Goal: Transaction & Acquisition: Purchase product/service

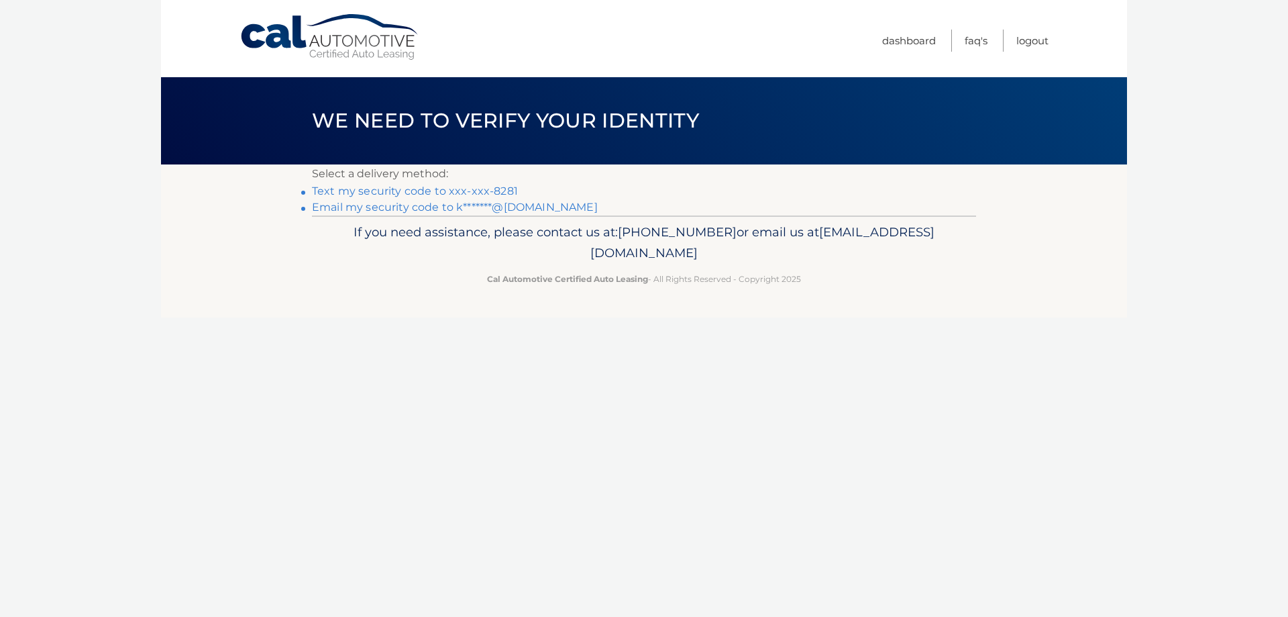
click at [468, 193] on link "Text my security code to xxx-xxx-8281" at bounding box center [415, 190] width 206 height 13
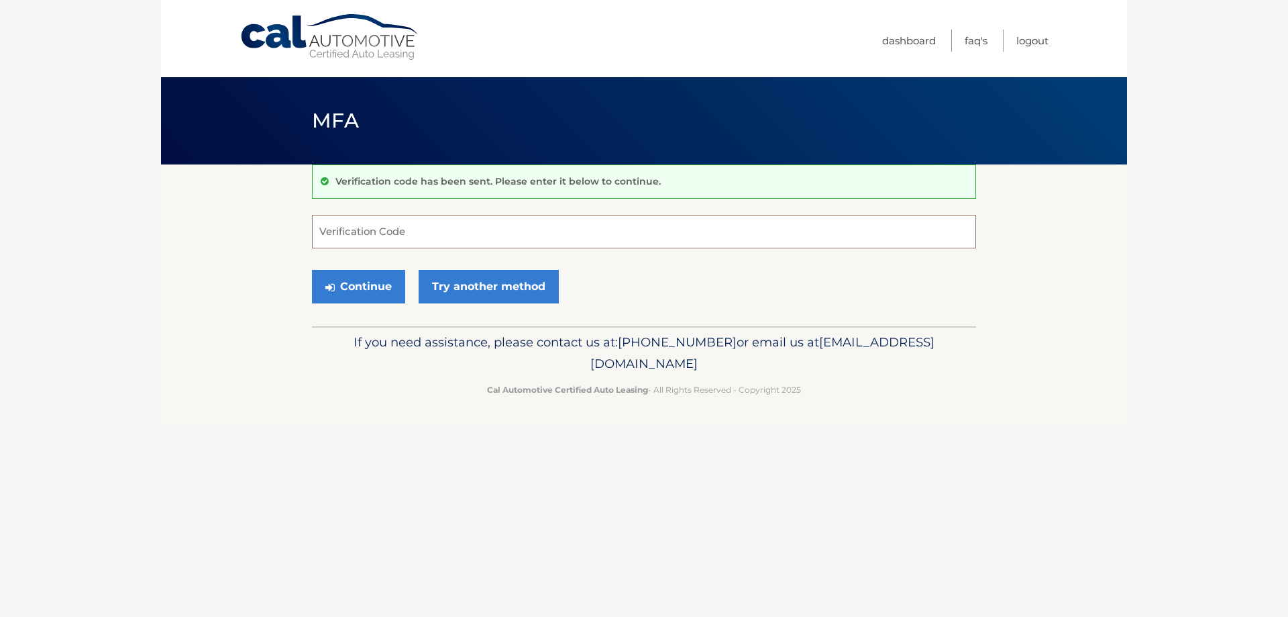
click at [434, 244] on input "Verification Code" at bounding box center [644, 232] width 664 height 34
type input "347722"
click at [376, 288] on button "Continue" at bounding box center [358, 287] width 93 height 34
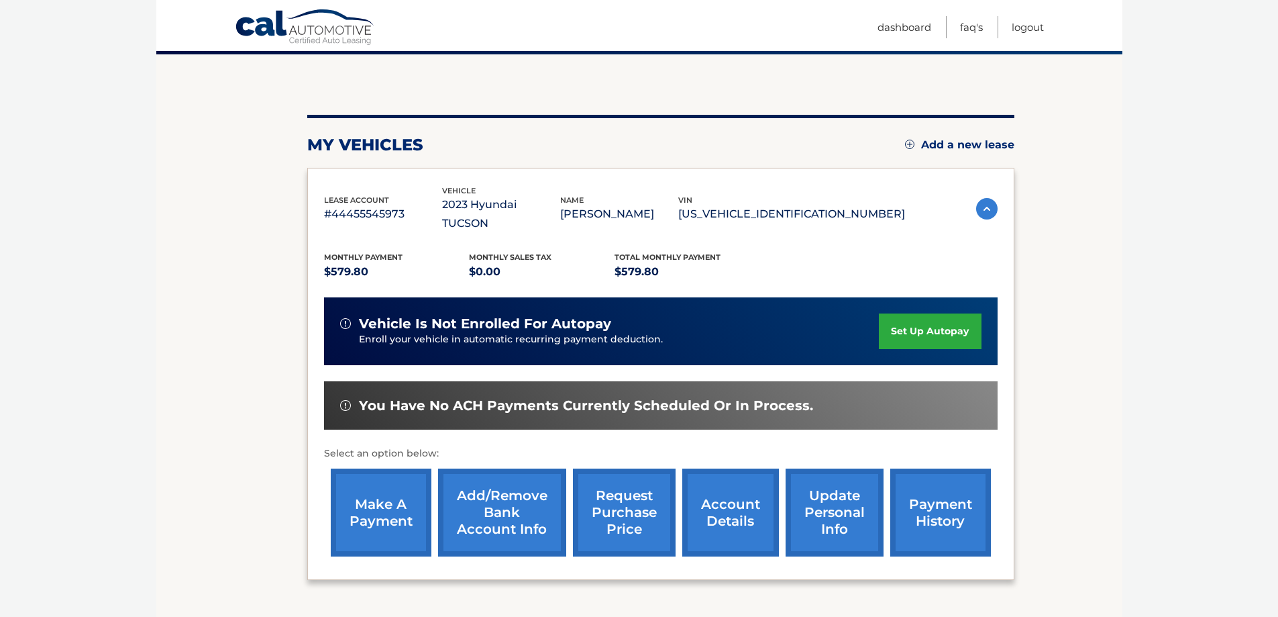
scroll to position [134, 0]
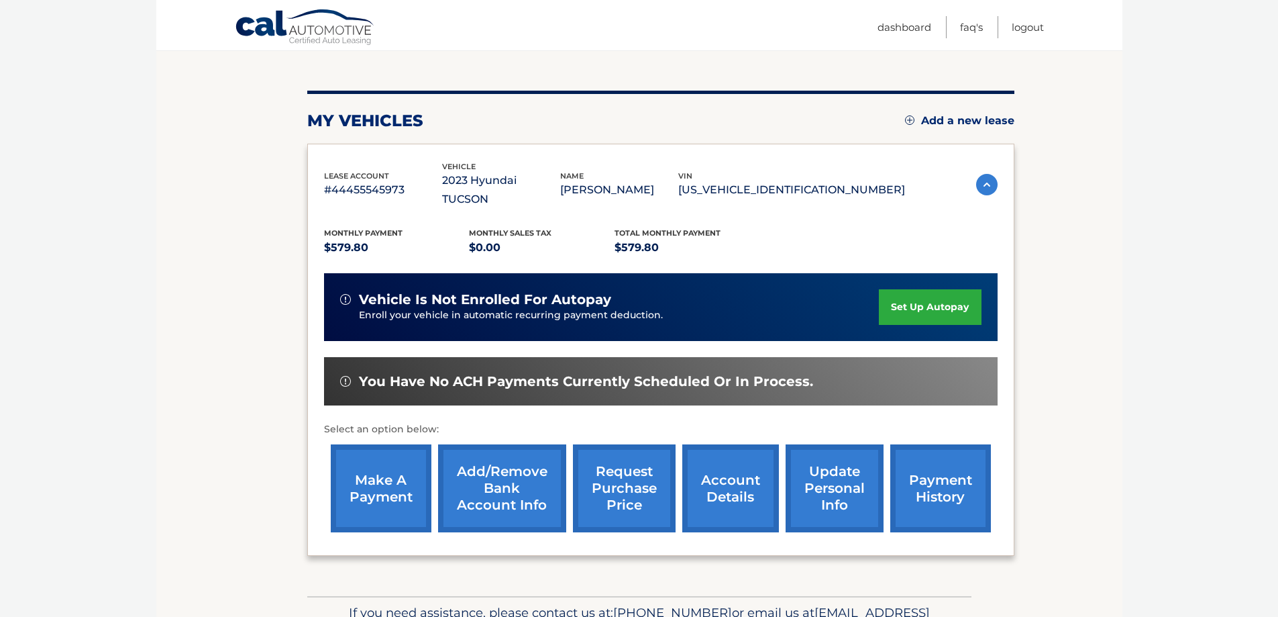
click at [400, 480] on link "make a payment" at bounding box center [381, 488] width 101 height 88
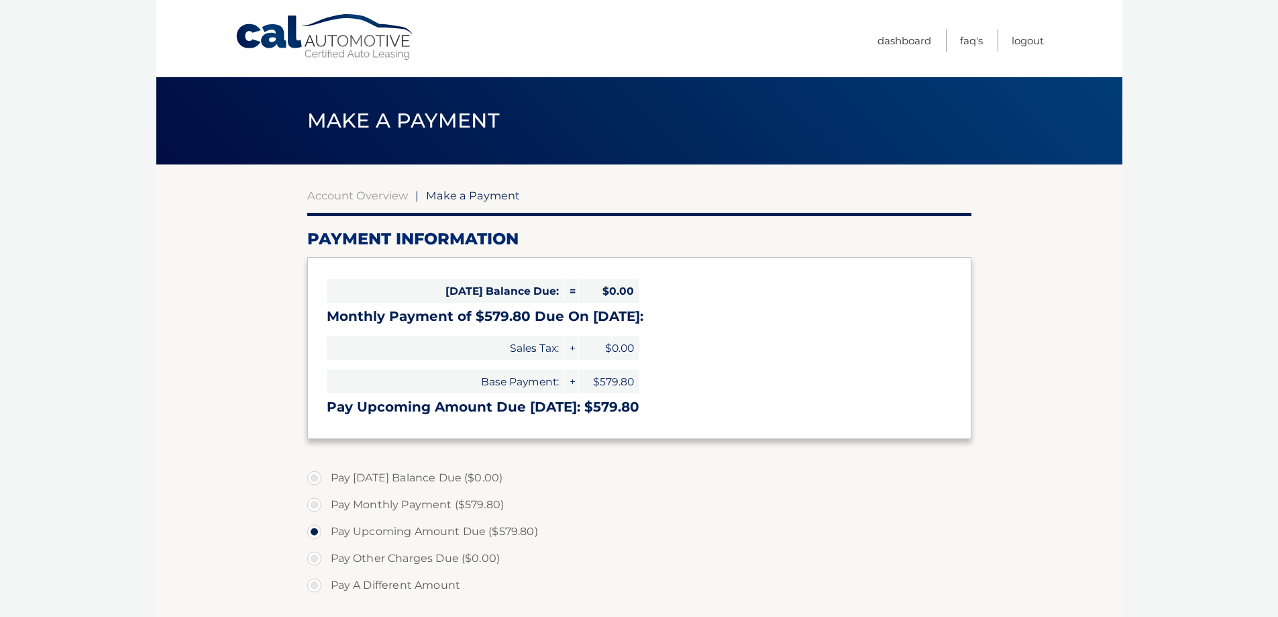
select select "NzA2YTBmYzEtOGUxYi00NGEyLWIyNDYtYjY1YzIxYzI2ZmI1"
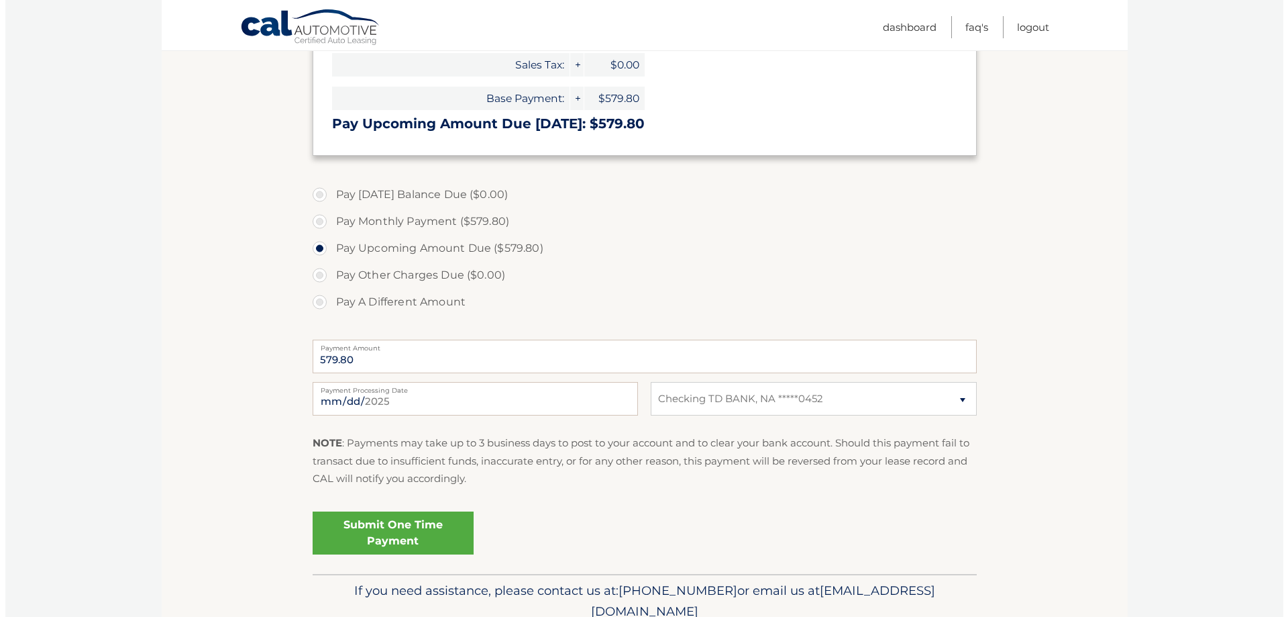
scroll to position [335, 0]
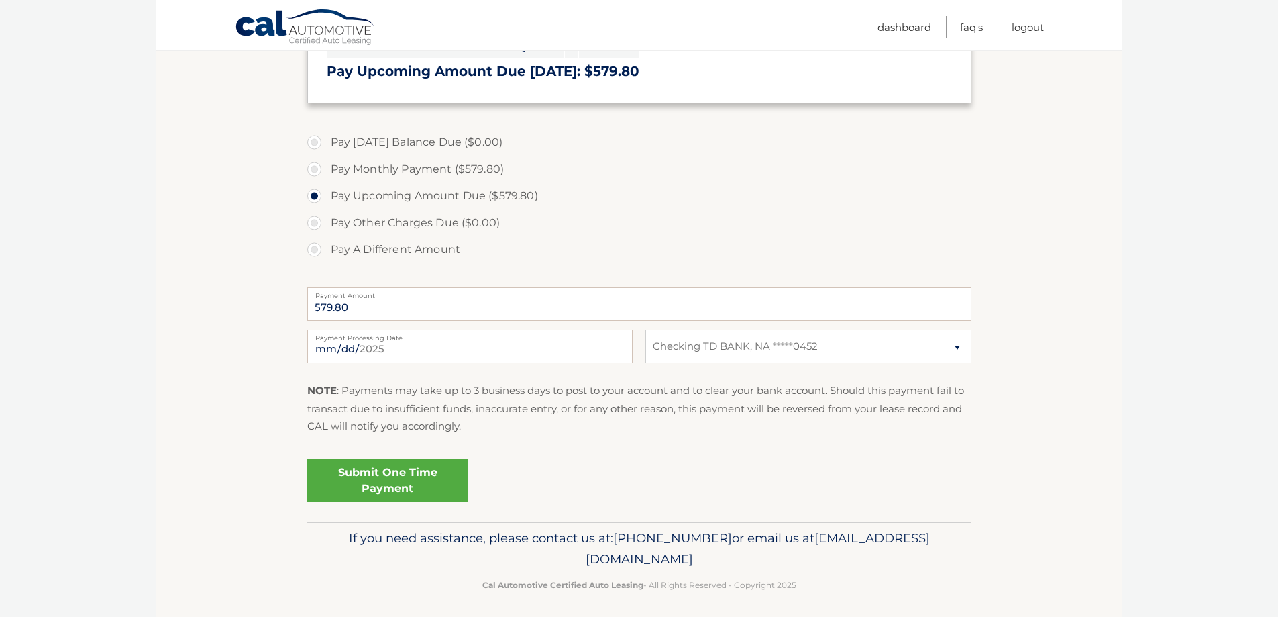
click at [421, 484] on link "Submit One Time Payment" at bounding box center [387, 480] width 161 height 43
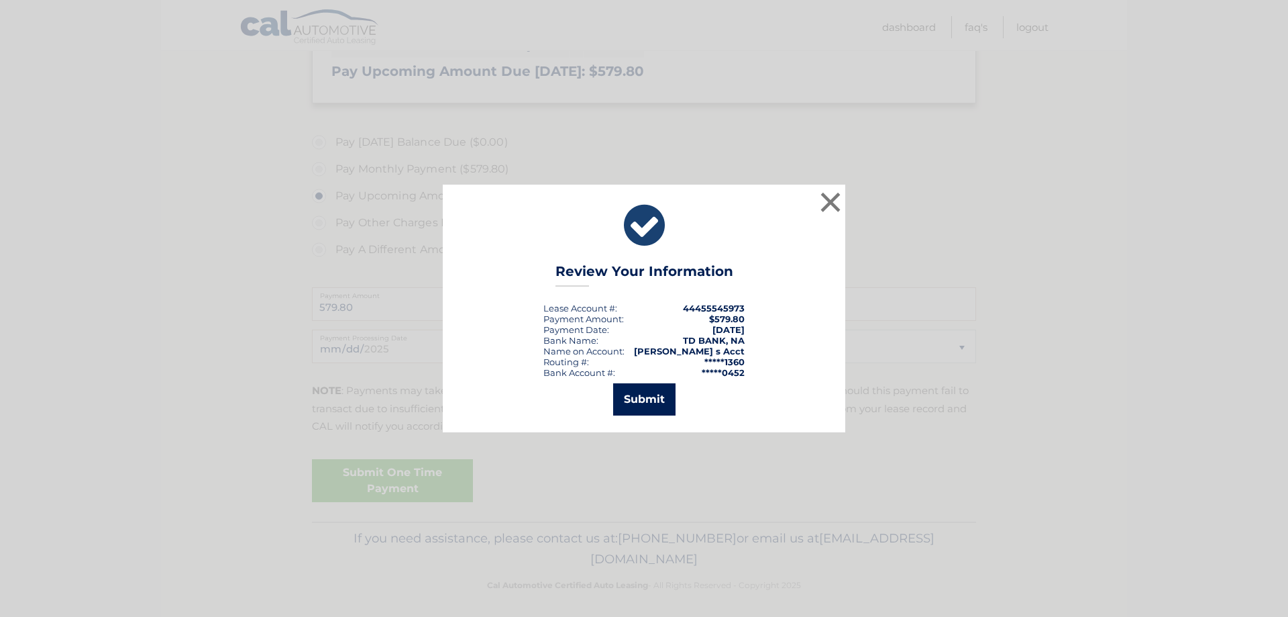
click at [670, 400] on button "Submit" at bounding box center [644, 399] width 62 height 32
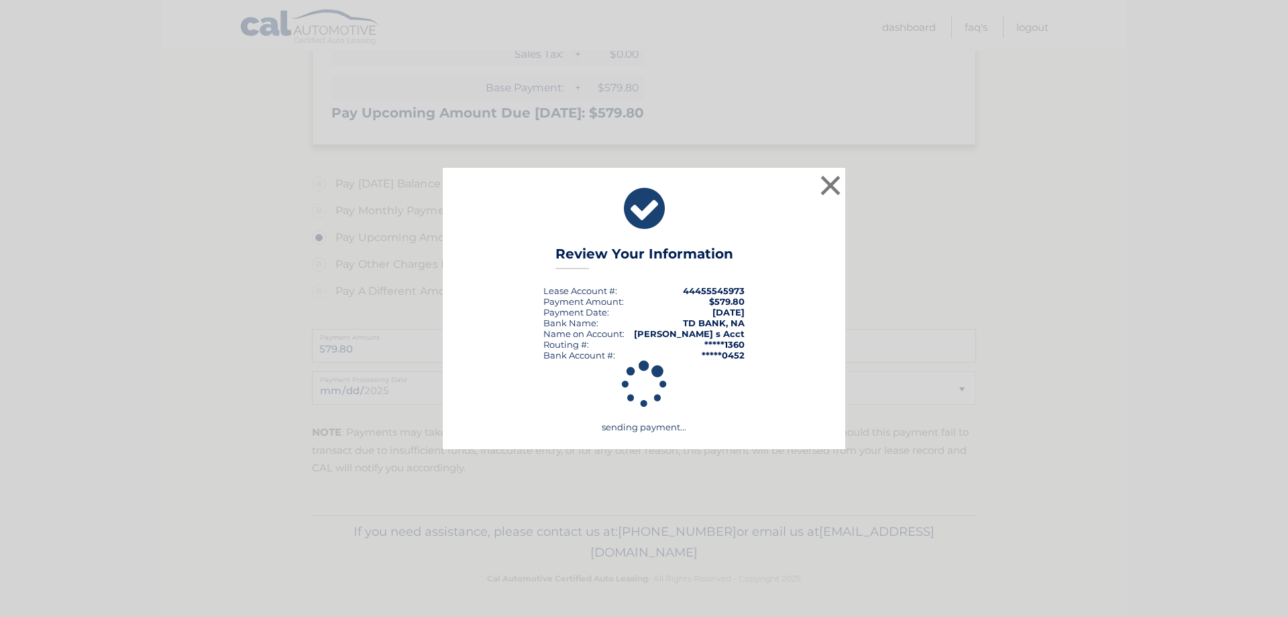
scroll to position [294, 0]
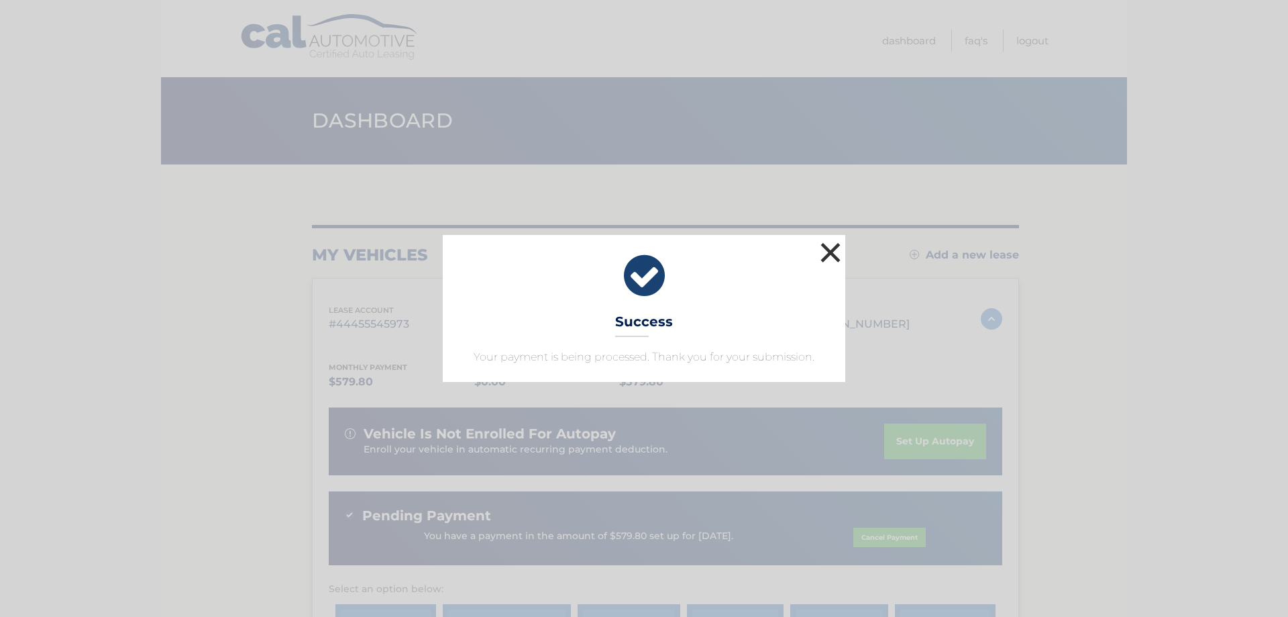
click at [829, 257] on button "×" at bounding box center [830, 252] width 27 height 27
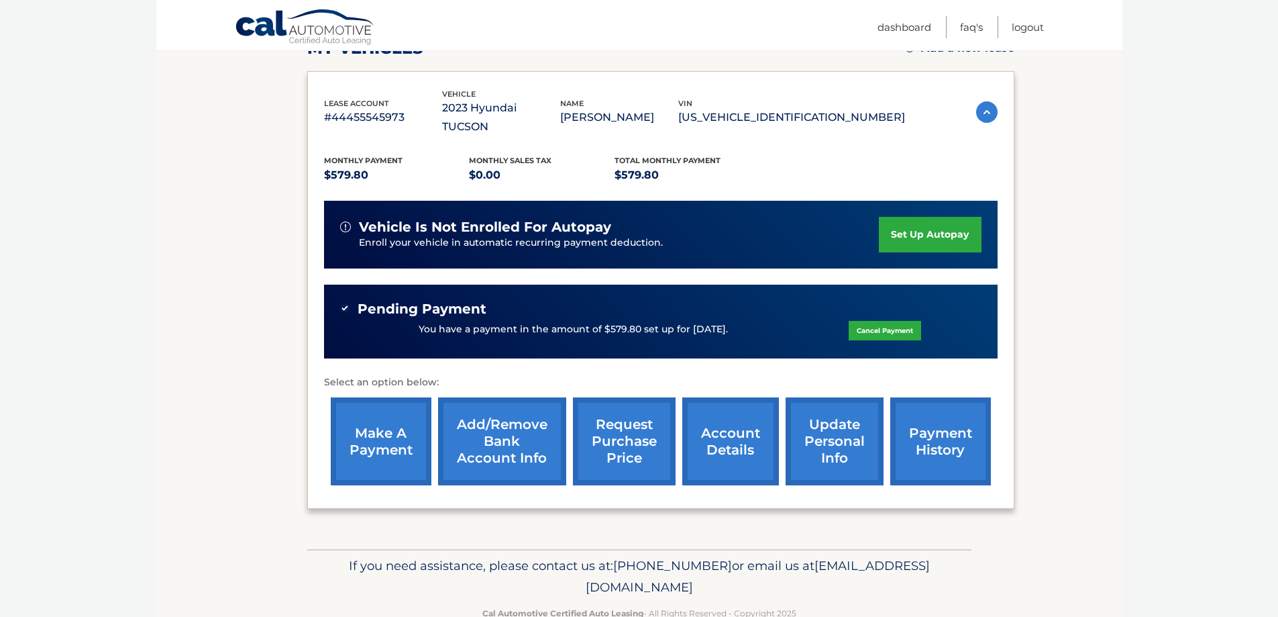
scroll to position [222, 0]
